Goal: Information Seeking & Learning: Learn about a topic

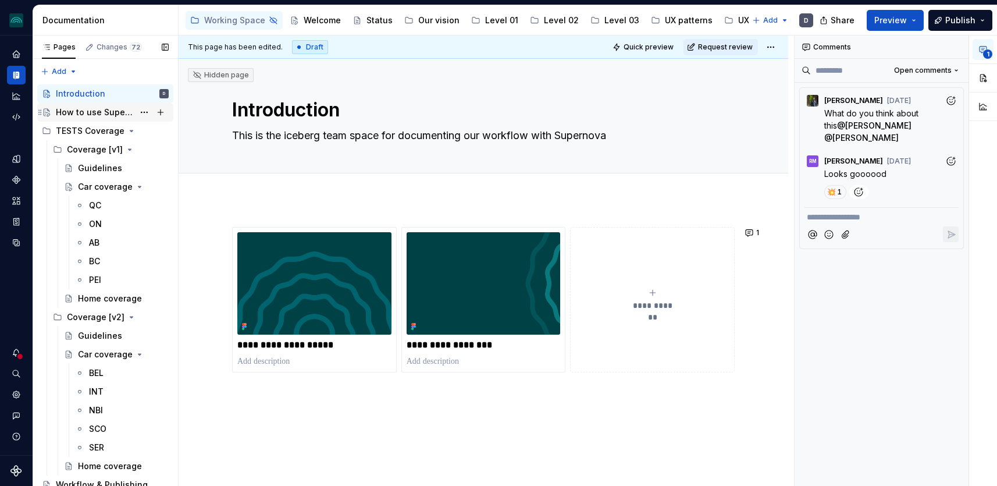
click at [128, 113] on div "How to use Supernova" at bounding box center [95, 112] width 78 height 12
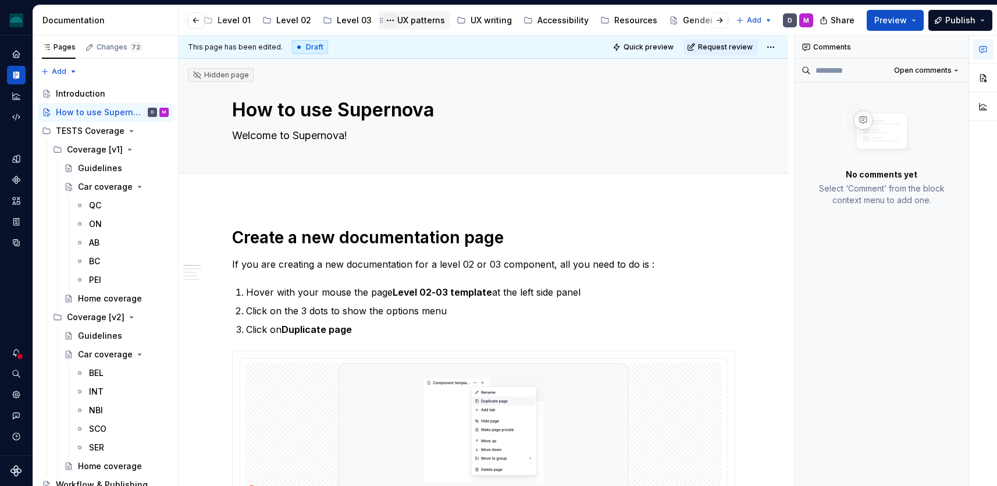
scroll to position [0, 270]
click at [548, 17] on div "Accessibility" at bounding box center [559, 21] width 51 height 12
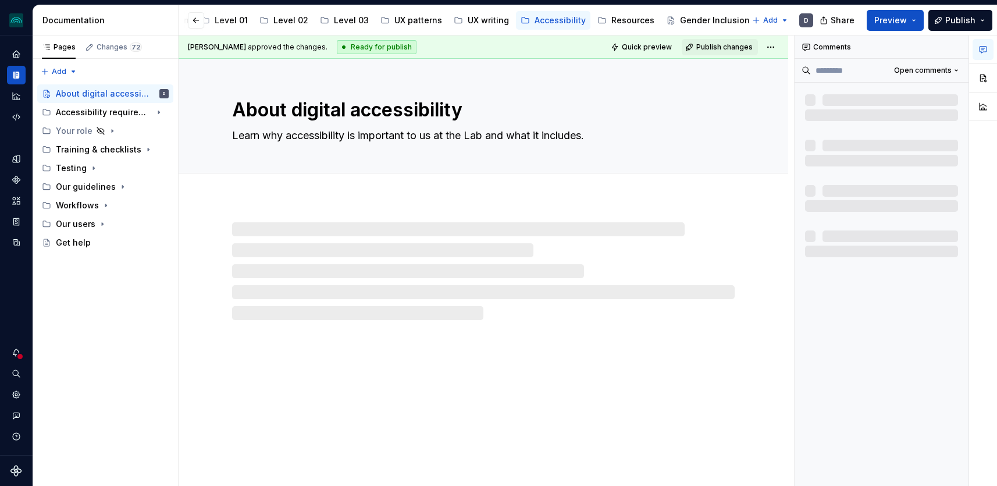
scroll to position [0, 254]
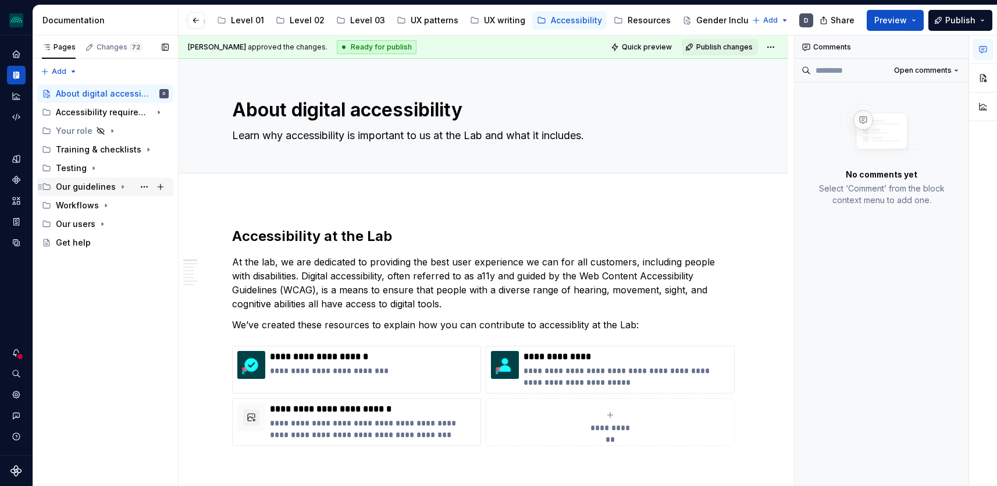
click at [118, 187] on icon "Page tree" at bounding box center [122, 186] width 9 height 9
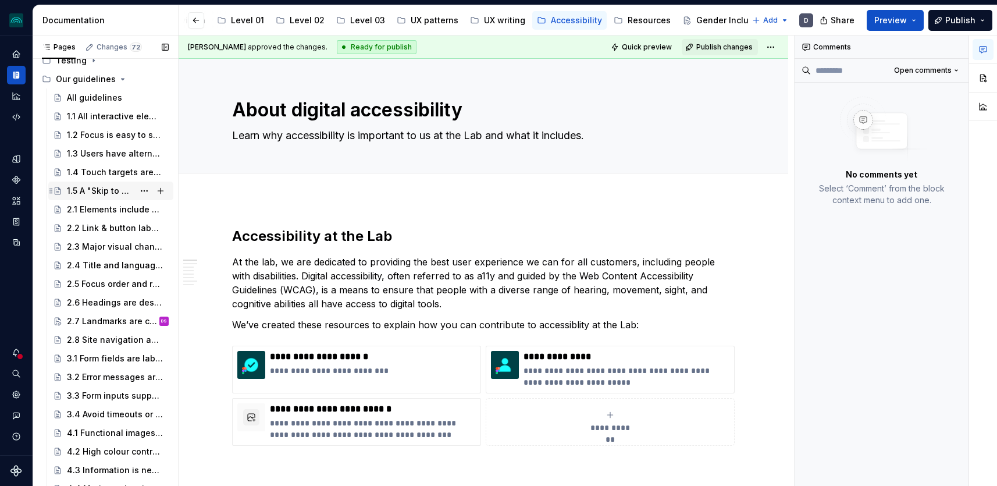
scroll to position [112, 0]
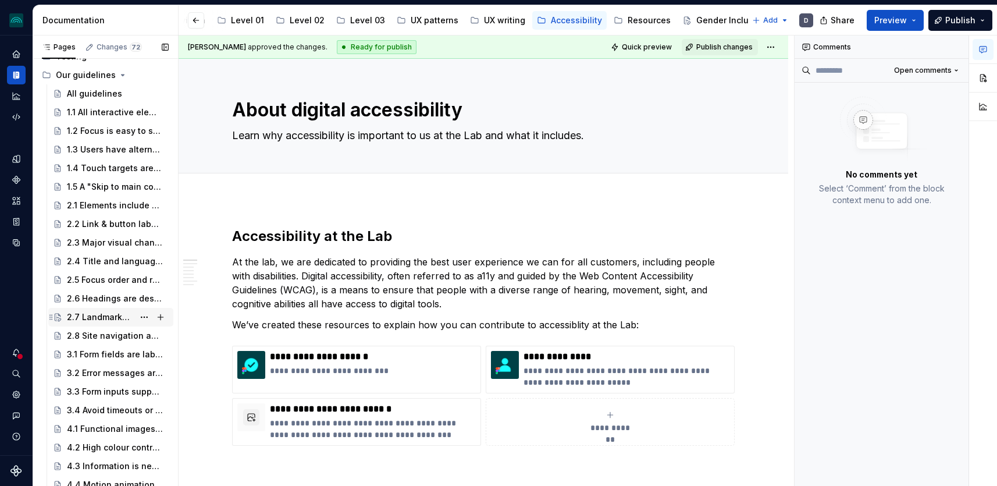
click at [105, 314] on div "2.7 Landmarks are correctly specified" at bounding box center [100, 317] width 67 height 12
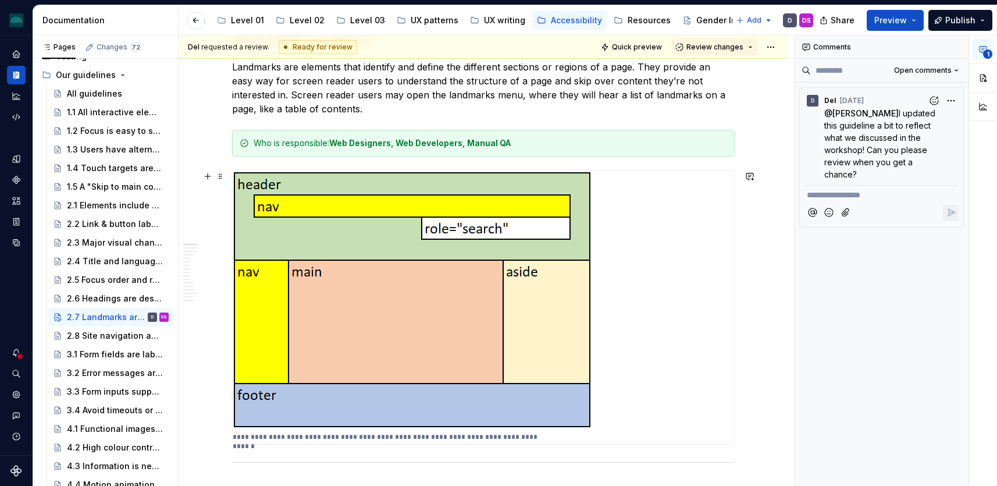
scroll to position [186, 0]
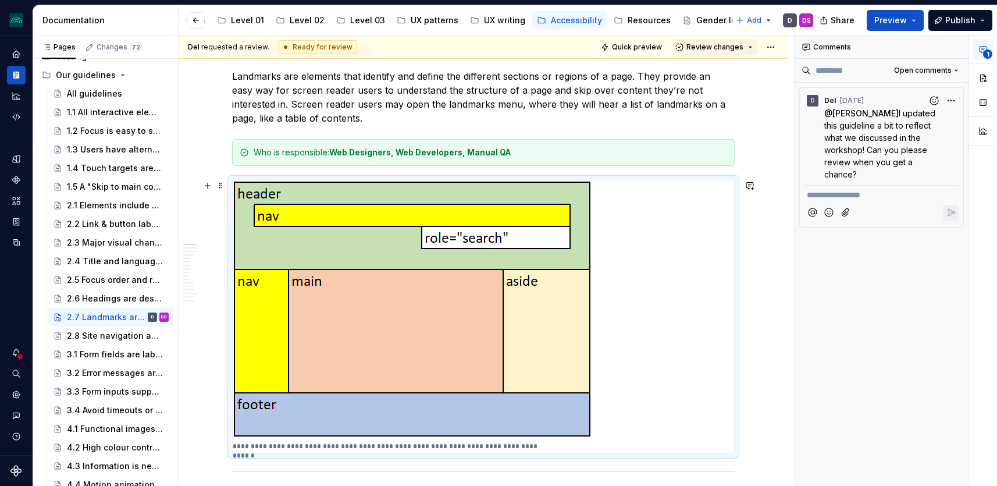
click at [530, 317] on img at bounding box center [413, 309] width 361 height 259
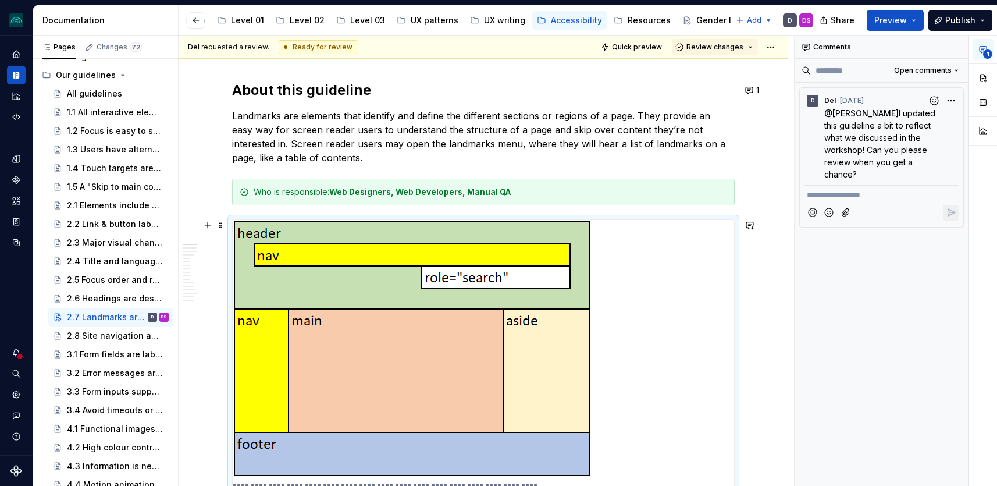
scroll to position [117, 0]
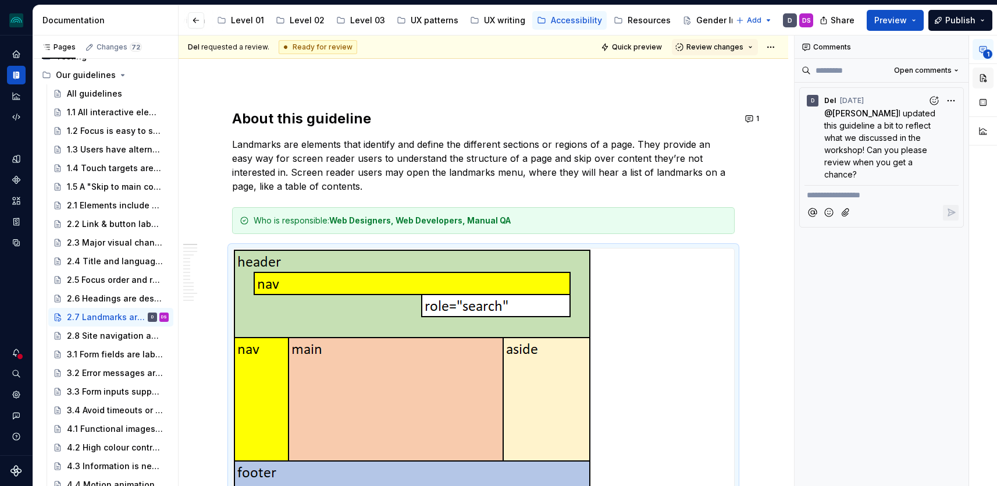
click at [979, 81] on button "button" at bounding box center [982, 77] width 21 height 21
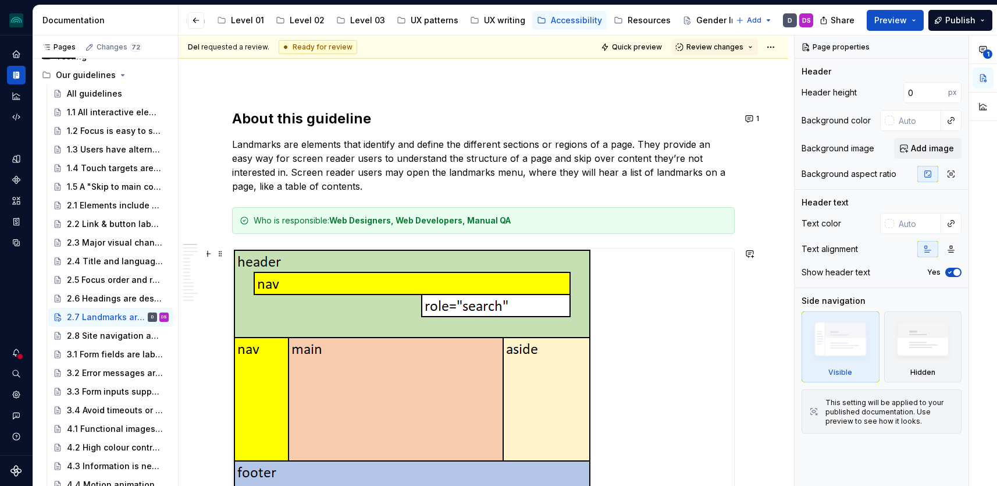
click at [504, 282] on img at bounding box center [413, 377] width 361 height 259
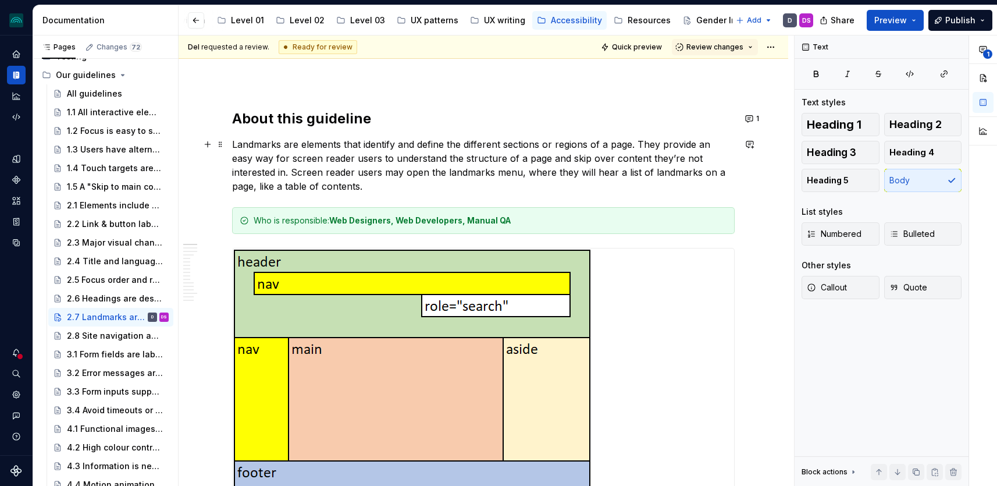
click at [556, 173] on p "Landmarks are elements that identify and define the different sections or regio…" at bounding box center [483, 165] width 502 height 56
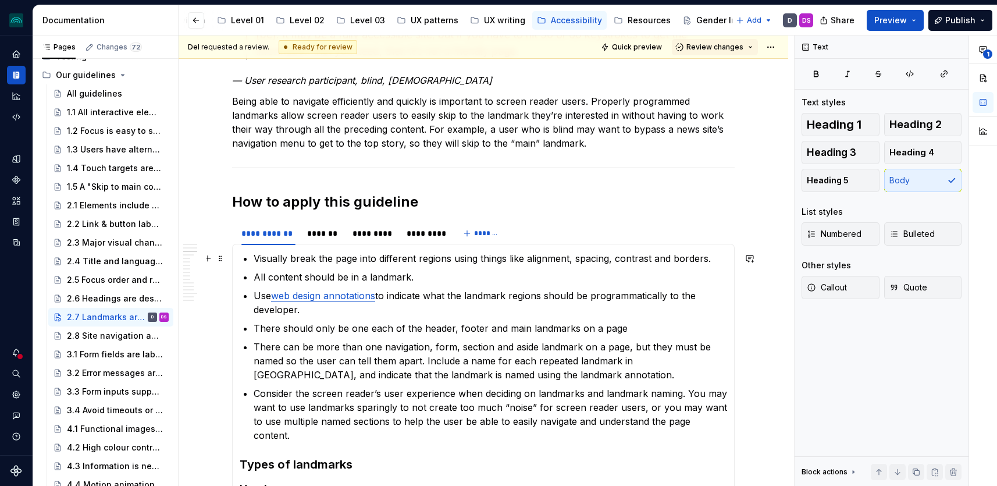
scroll to position [0, 0]
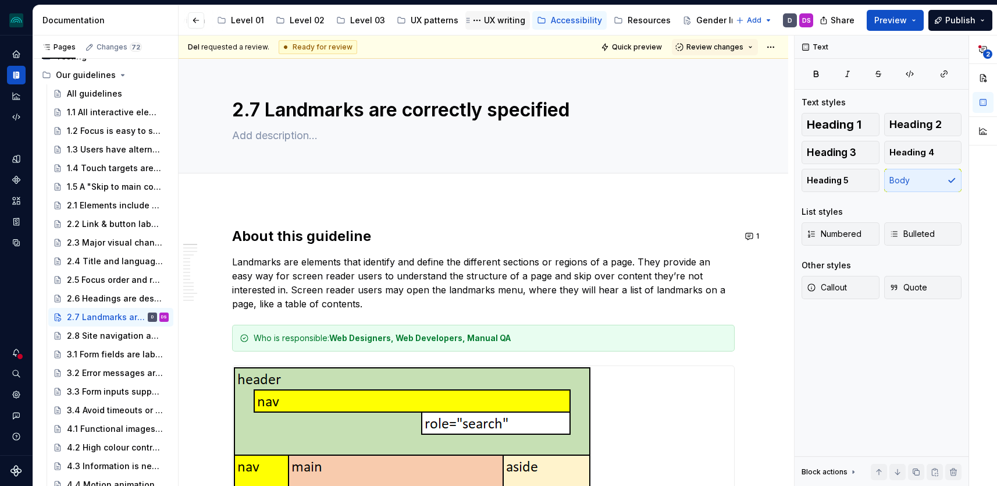
type textarea "*"
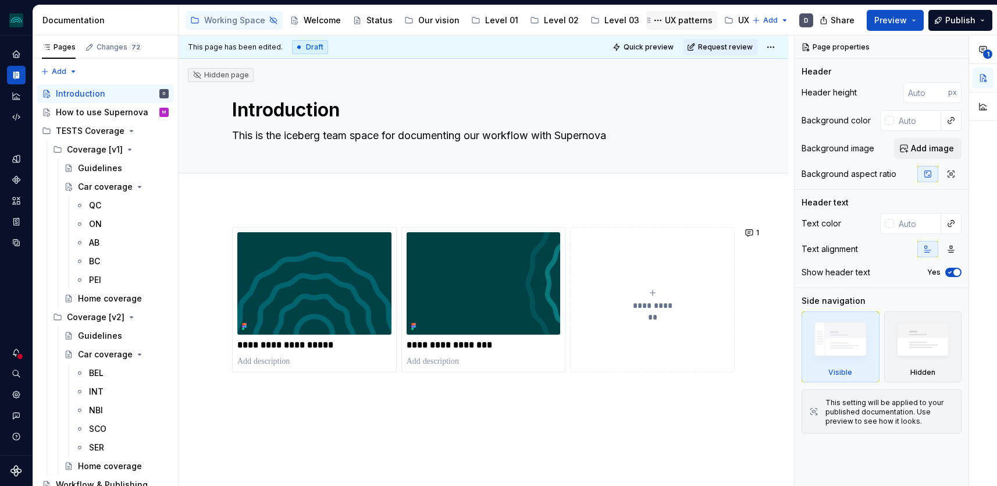
scroll to position [0, 254]
click at [568, 23] on div "Accessibility" at bounding box center [576, 21] width 51 height 12
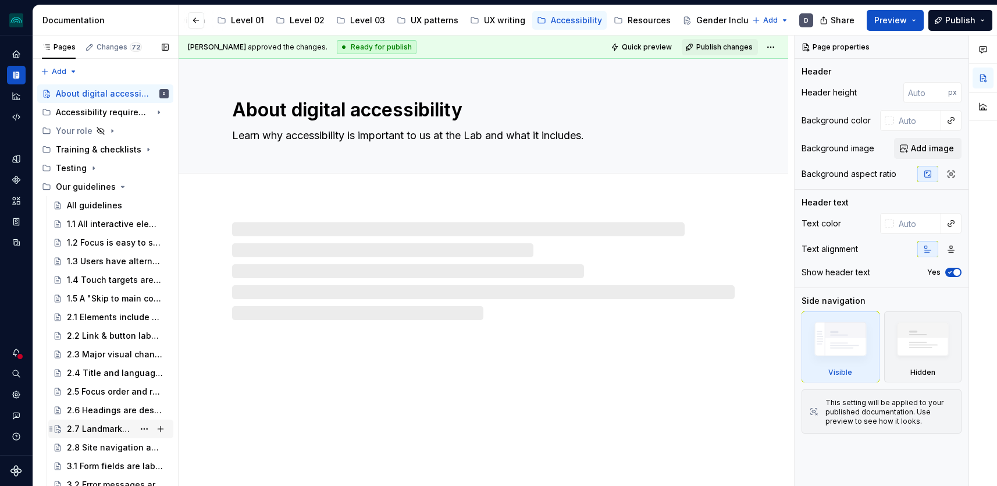
click at [113, 431] on div "2.7 Landmarks are correctly specified" at bounding box center [100, 429] width 67 height 12
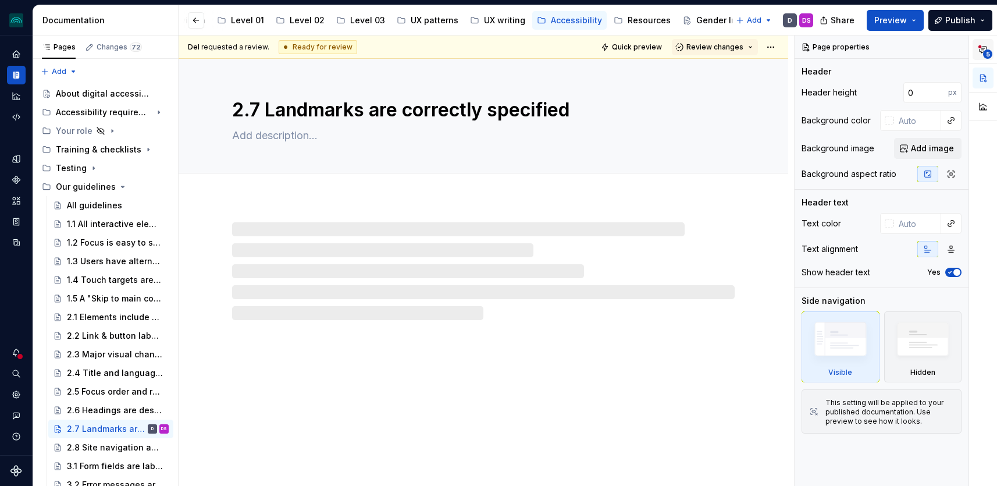
click at [983, 40] on button "5" at bounding box center [982, 49] width 21 height 21
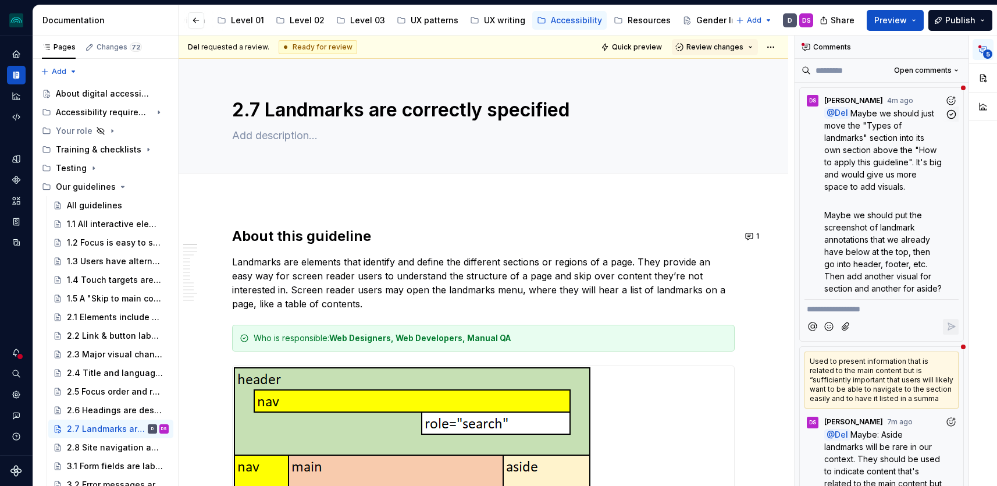
click at [889, 152] on span "Maybe we should just move the "Types of landmarks" section into its own section…" at bounding box center [884, 149] width 120 height 83
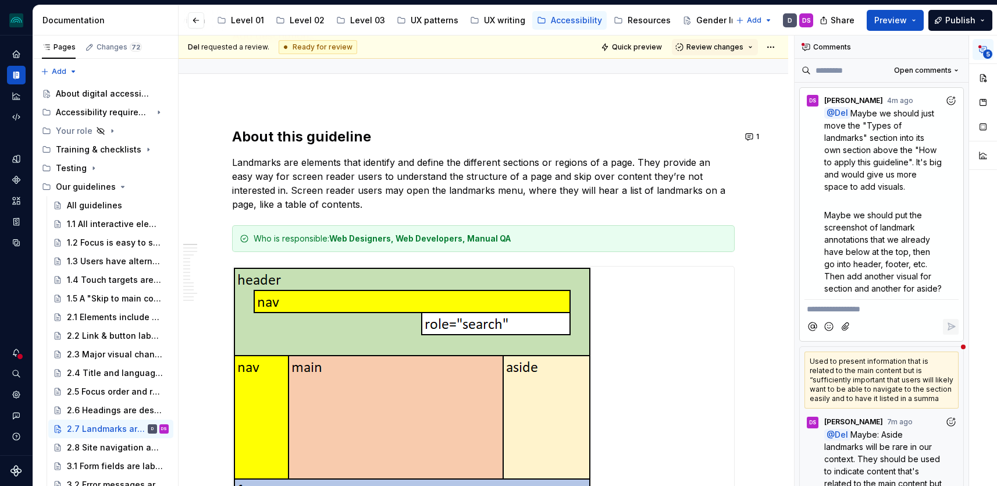
scroll to position [108, 0]
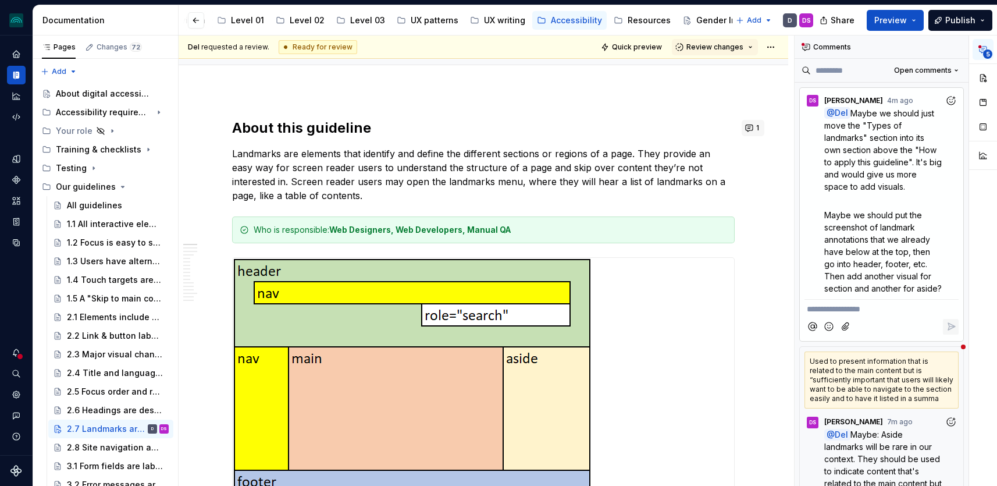
click at [753, 126] on button "1" at bounding box center [753, 128] width 23 height 16
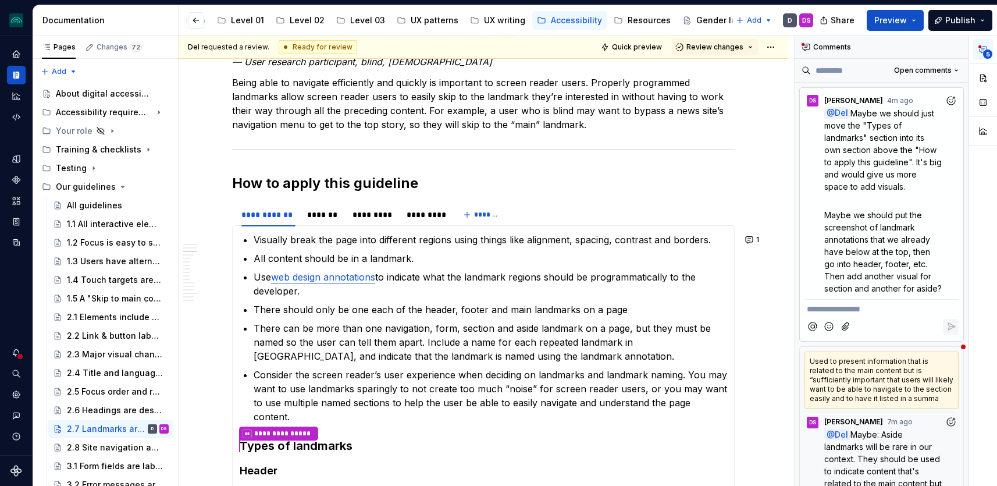
scroll to position [846, 0]
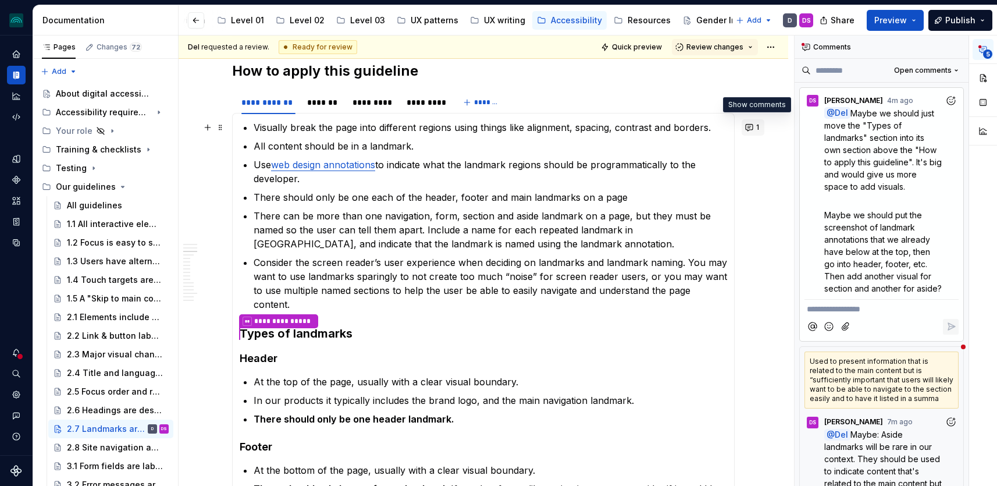
click at [751, 125] on button "1" at bounding box center [753, 127] width 23 height 16
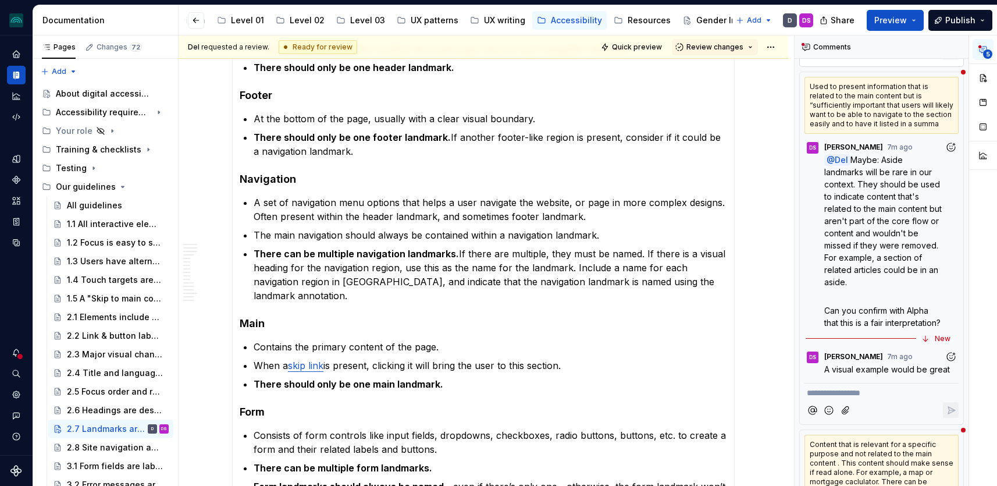
scroll to position [1502, 0]
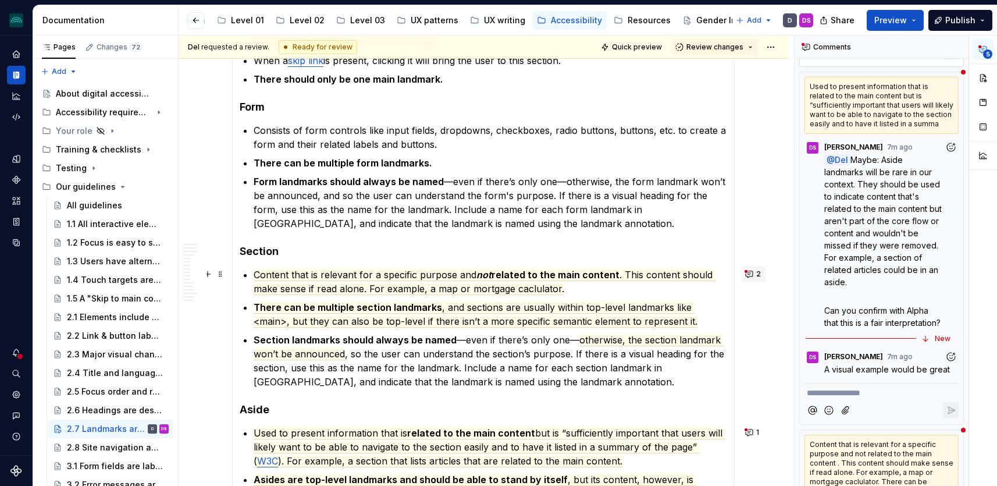
click at [754, 272] on button "2" at bounding box center [754, 274] width 24 height 16
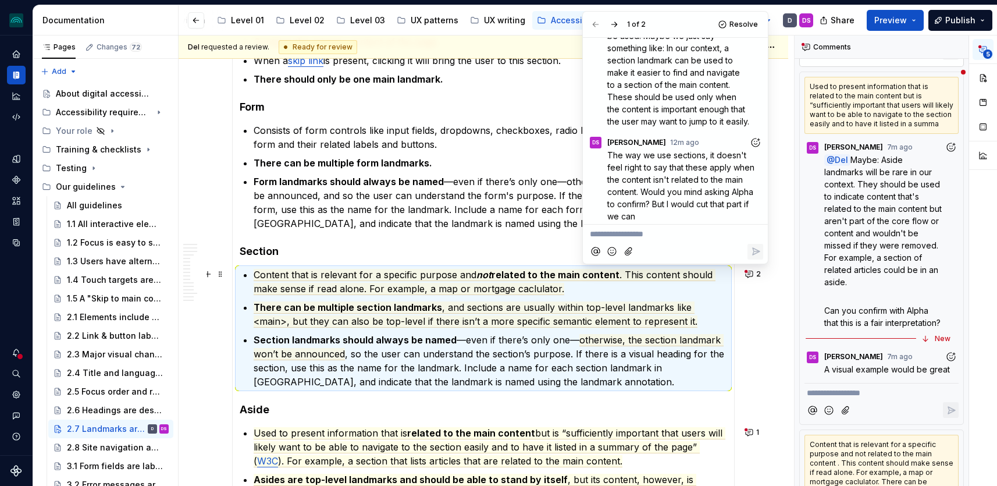
scroll to position [213, 0]
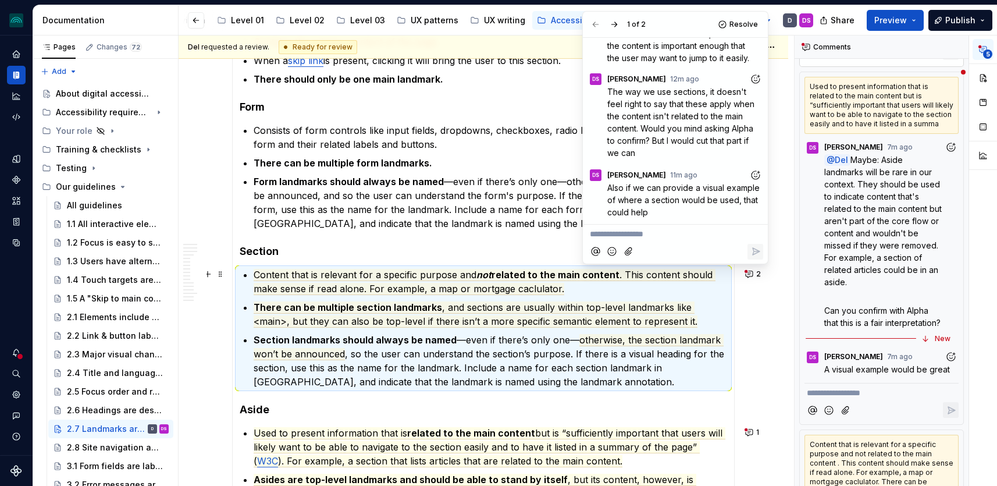
click at [782, 202] on div "**********" at bounding box center [484, 30] width 610 height 2666
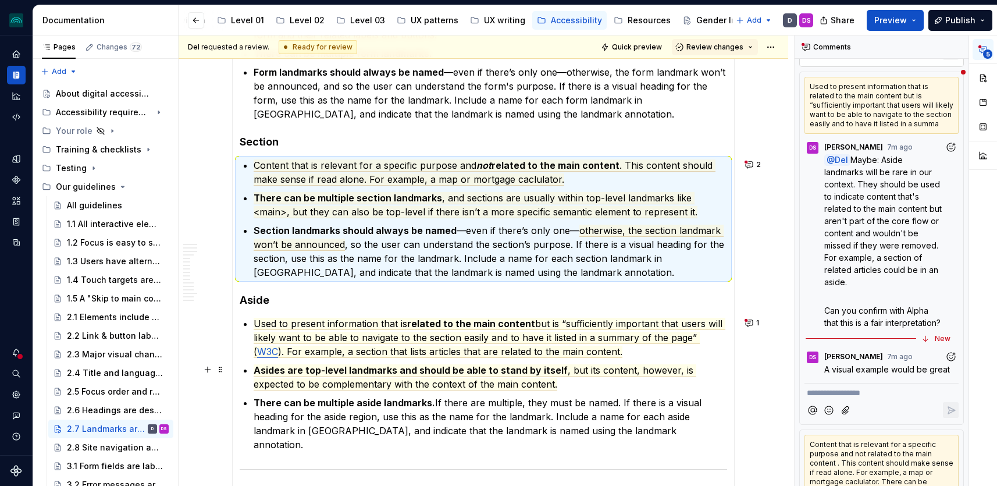
scroll to position [1613, 0]
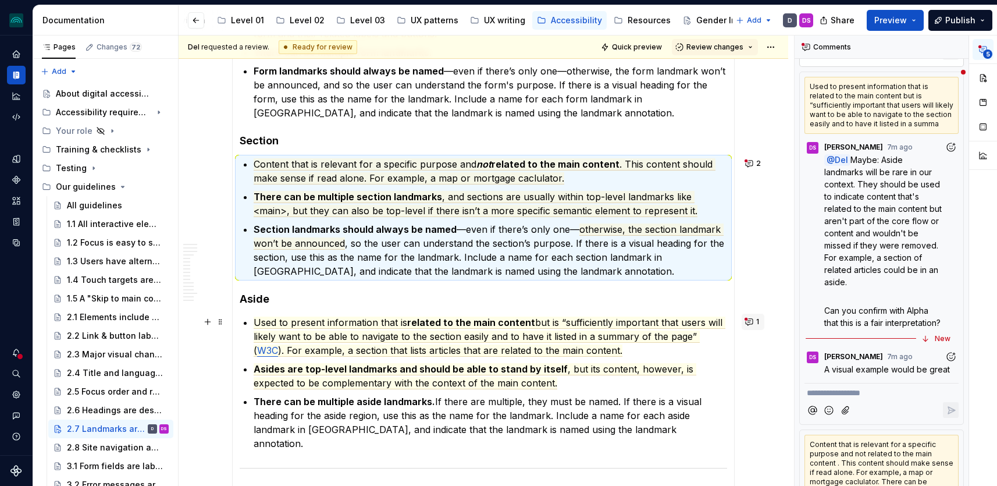
click at [754, 323] on button "1" at bounding box center [753, 321] width 23 height 16
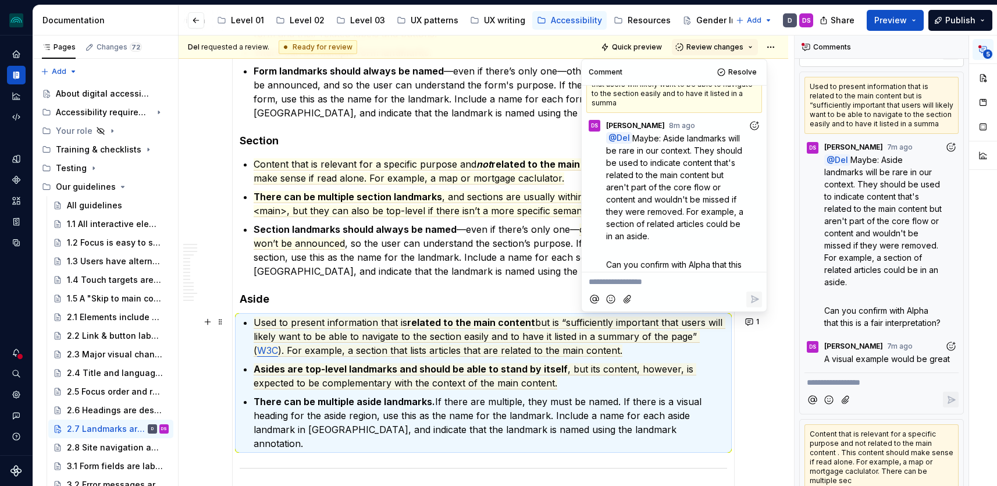
scroll to position [36, 0]
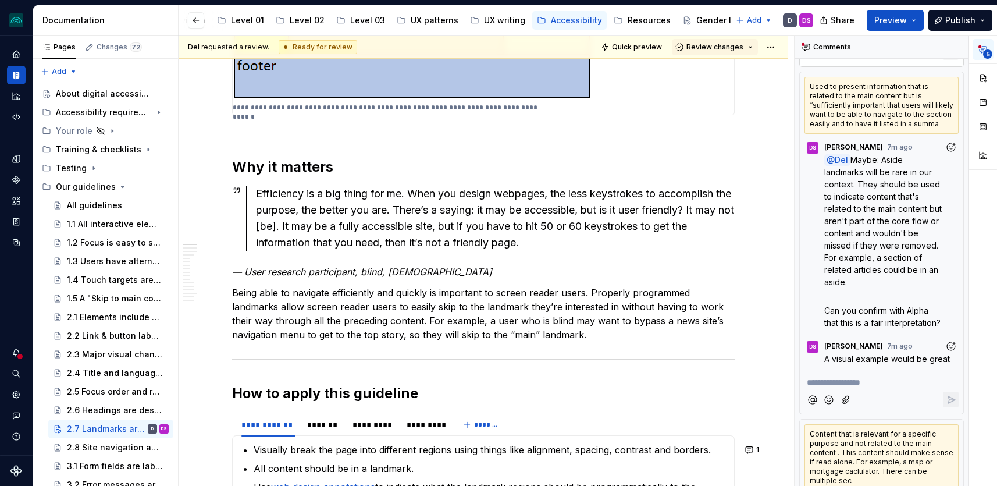
scroll to position [0, 0]
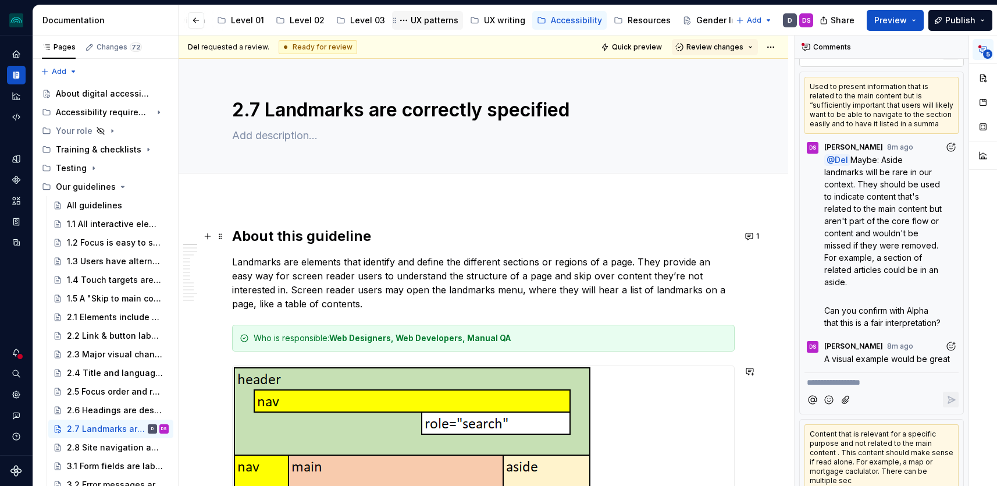
type textarea "*"
